Goal: Transaction & Acquisition: Obtain resource

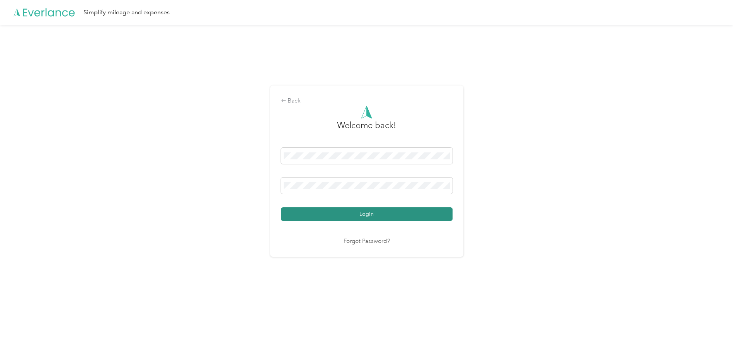
click at [365, 215] on button "Login" at bounding box center [367, 214] width 172 height 14
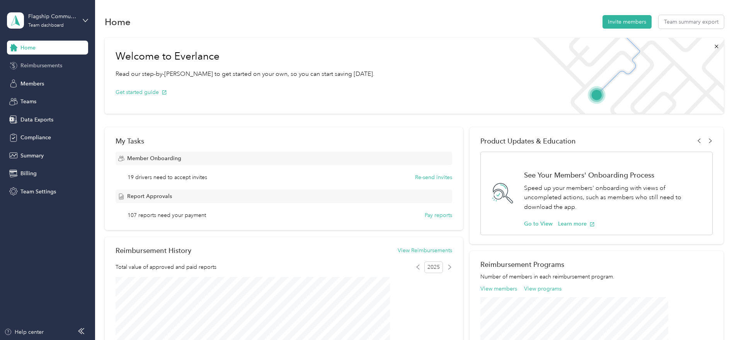
click at [37, 65] on span "Reimbursements" at bounding box center [41, 65] width 42 height 8
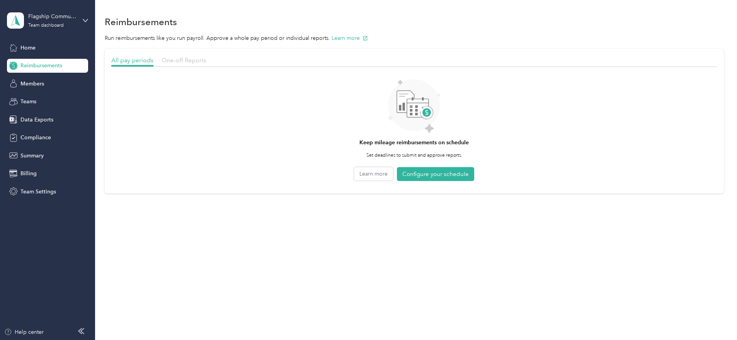
click at [206, 61] on span "One-off Reports" at bounding box center [184, 59] width 45 height 7
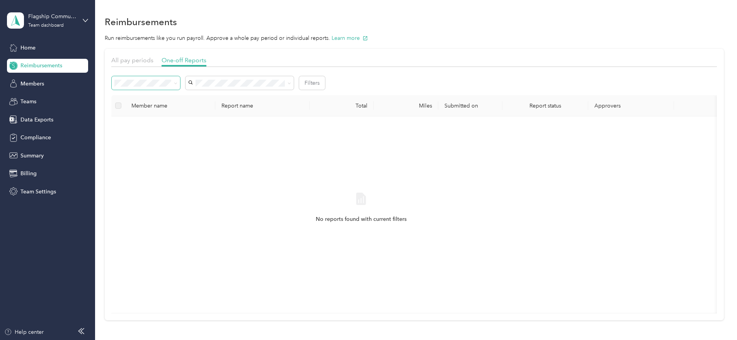
click at [177, 82] on icon at bounding box center [175, 83] width 3 height 3
click at [198, 126] on li "Needs payment" at bounding box center [197, 125] width 68 height 14
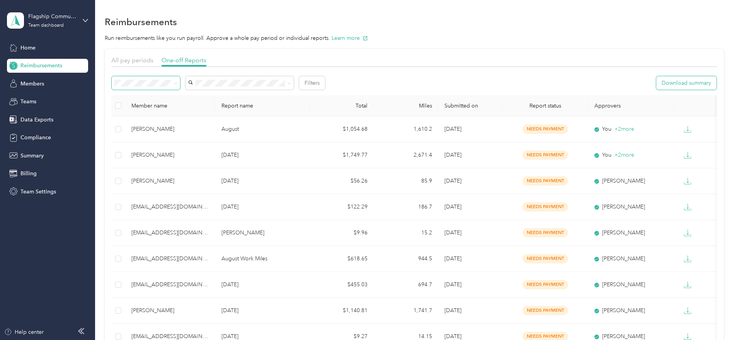
click at [656, 82] on button "Download summary" at bounding box center [686, 83] width 60 height 14
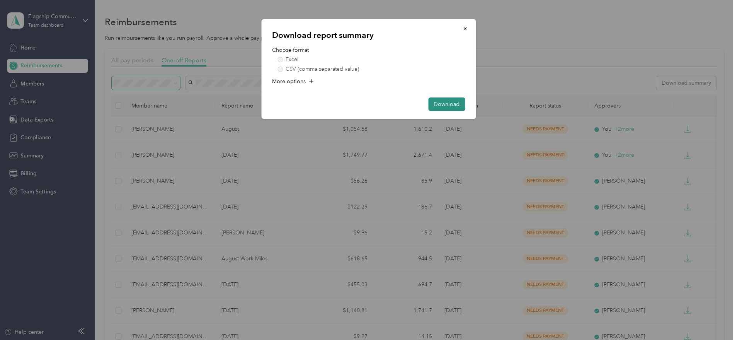
click at [451, 104] on button "Download" at bounding box center [446, 104] width 37 height 14
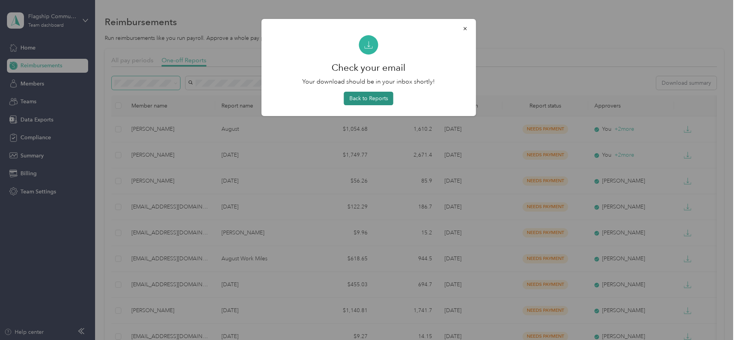
click at [369, 98] on button "Back to Reports" at bounding box center [368, 99] width 49 height 14
